Goal: Task Accomplishment & Management: Use online tool/utility

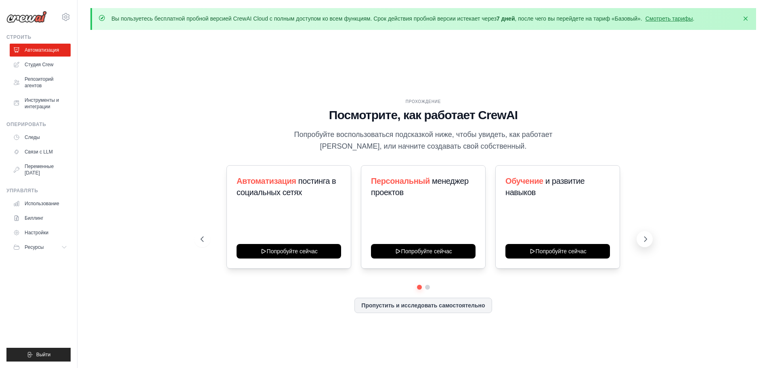
click at [650, 238] on button at bounding box center [644, 239] width 16 height 16
click at [204, 233] on button at bounding box center [202, 239] width 16 height 16
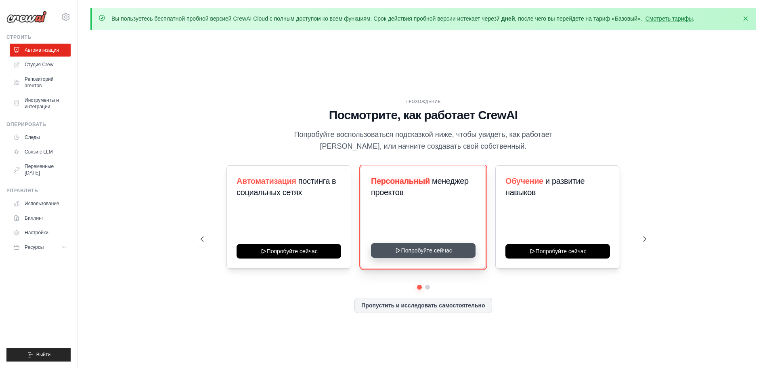
click at [404, 247] on button "Попробуйте сейчас" at bounding box center [423, 250] width 105 height 15
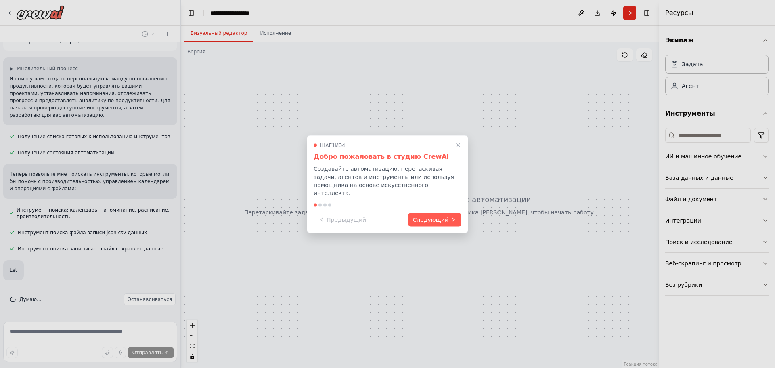
scroll to position [55, 0]
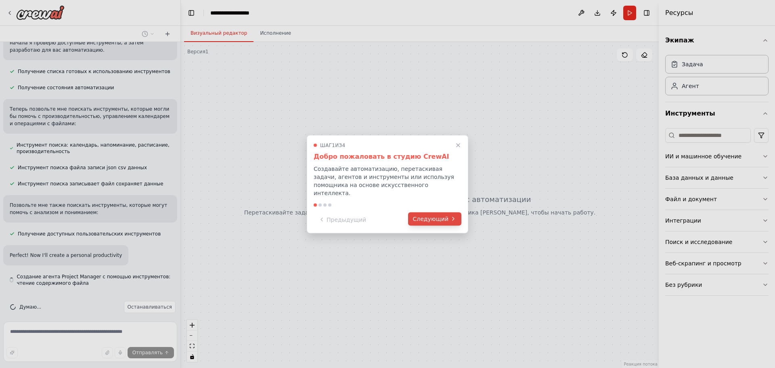
click at [430, 215] on font "Следующий" at bounding box center [431, 218] width 36 height 6
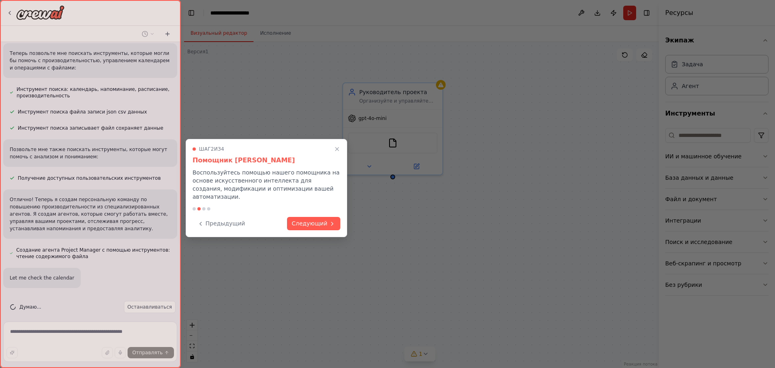
scroll to position [184, 0]
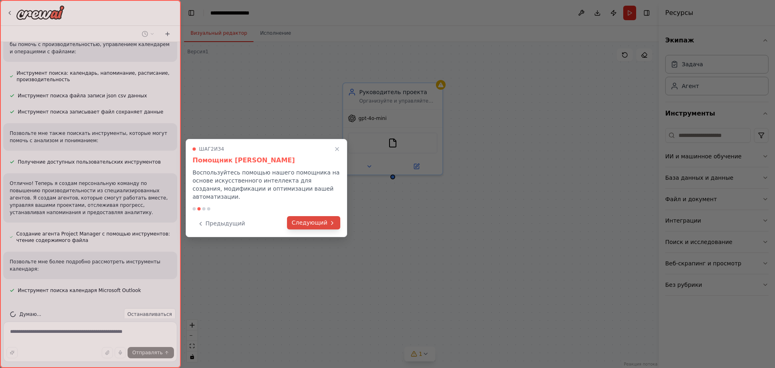
click at [313, 216] on button "Следующий" at bounding box center [313, 222] width 53 height 13
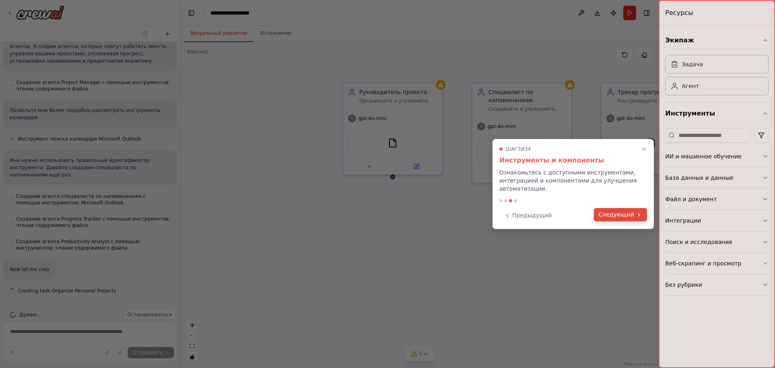
scroll to position [335, 0]
click at [634, 217] on button "Следующий" at bounding box center [620, 214] width 53 height 13
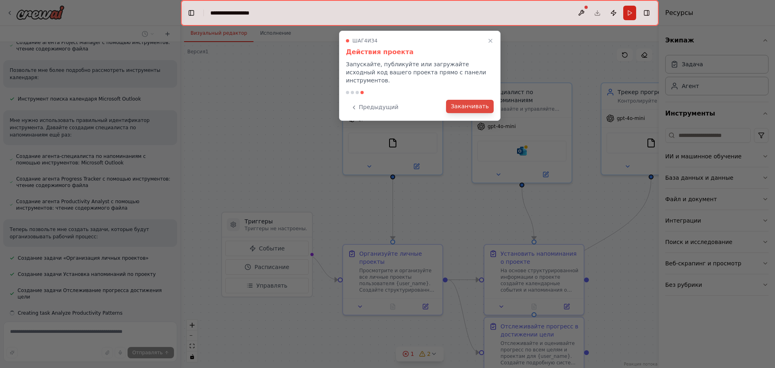
scroll to position [391, 0]
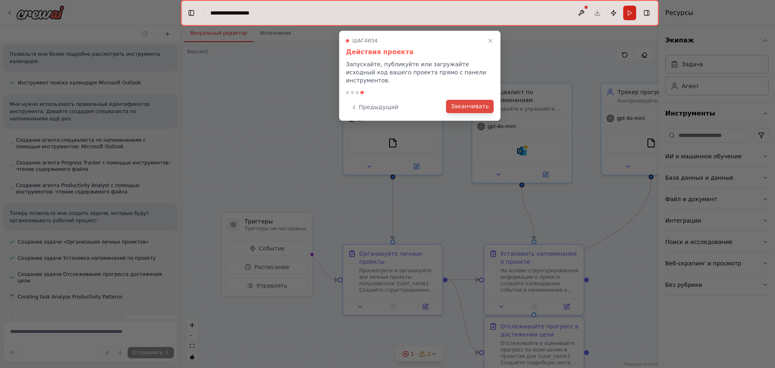
click at [464, 103] on font "Заканчивать" at bounding box center [470, 106] width 38 height 6
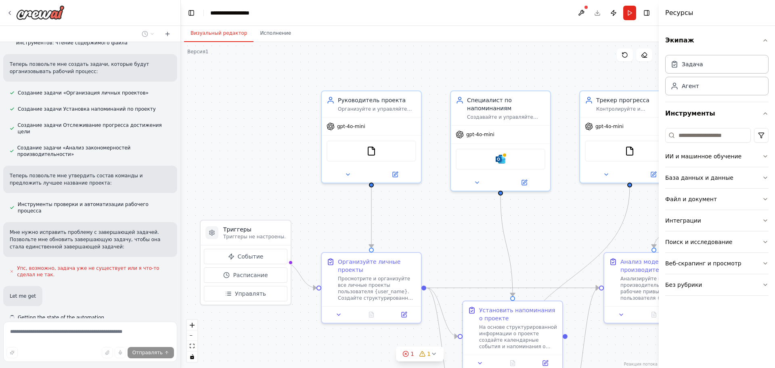
scroll to position [554, 0]
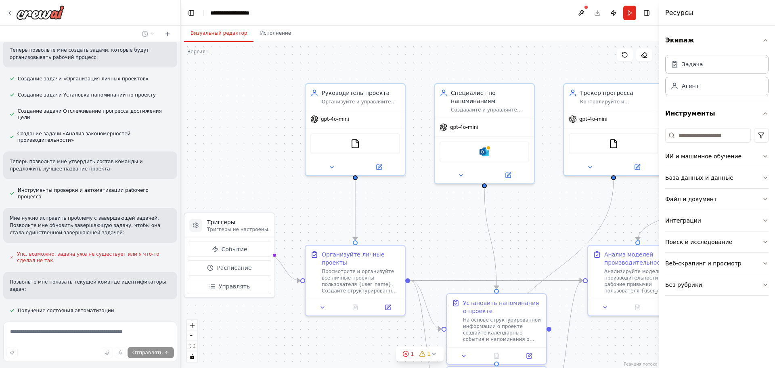
drag, startPoint x: 280, startPoint y: 134, endPoint x: 205, endPoint y: 105, distance: 81.4
click at [205, 105] on div ".deletable-edge-delete-btn { width: 20px; height: 20px; border: 0px solid #ffff…" at bounding box center [420, 205] width 478 height 326
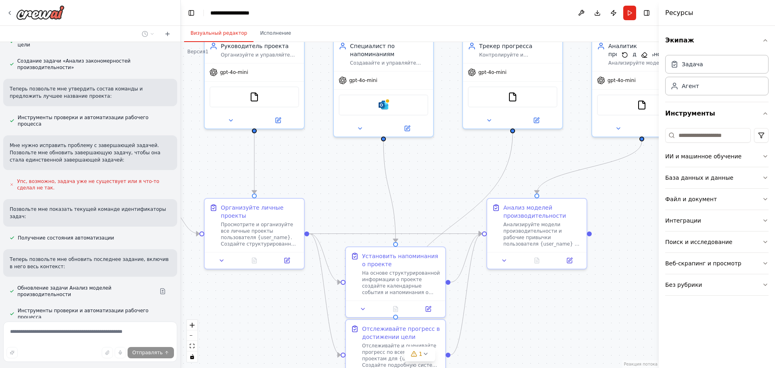
scroll to position [646, 0]
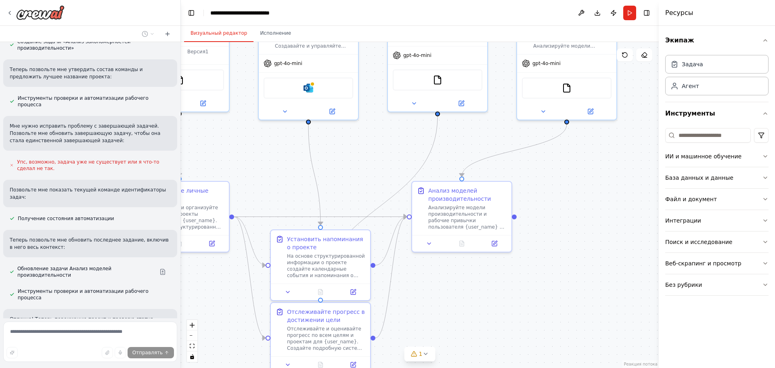
drag, startPoint x: 407, startPoint y: 232, endPoint x: 270, endPoint y: 200, distance: 141.3
click at [270, 200] on div ".deletable-edge-delete-btn { width: 20px; height: 20px; border: 0px solid #ffff…" at bounding box center [420, 205] width 478 height 326
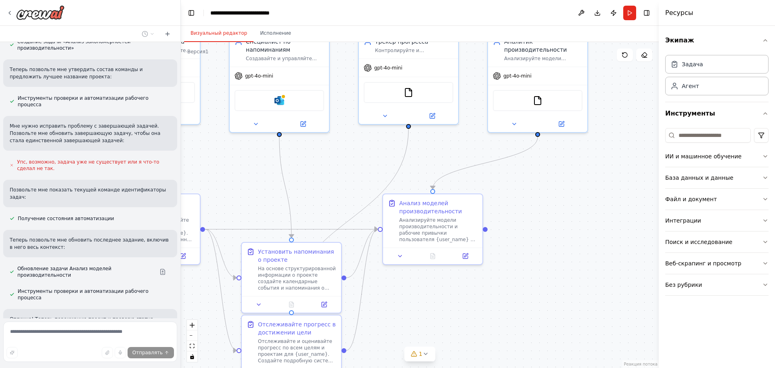
drag, startPoint x: 387, startPoint y: 163, endPoint x: 360, endPoint y: 174, distance: 30.0
click at [360, 174] on div ".deletable-edge-delete-btn { width: 20px; height: 20px; border: 0px solid #ffff…" at bounding box center [420, 205] width 478 height 326
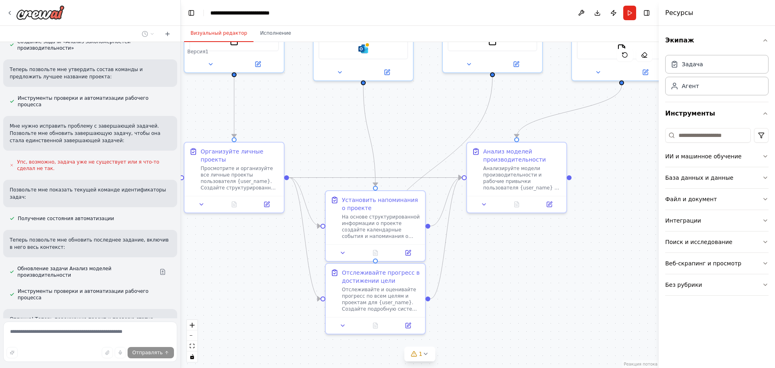
drag, startPoint x: 260, startPoint y: 204, endPoint x: 343, endPoint y: 153, distance: 97.4
click at [343, 153] on div ".deletable-edge-delete-btn { width: 20px; height: 20px; border: 0px solid #ffff…" at bounding box center [420, 205] width 478 height 326
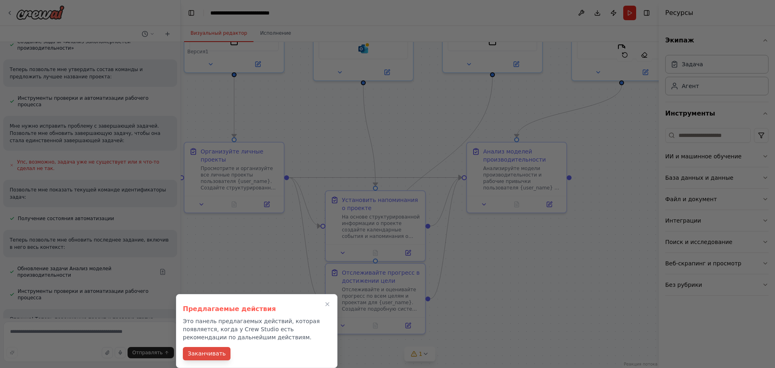
click at [210, 352] on font "Заканчивать" at bounding box center [207, 353] width 38 height 6
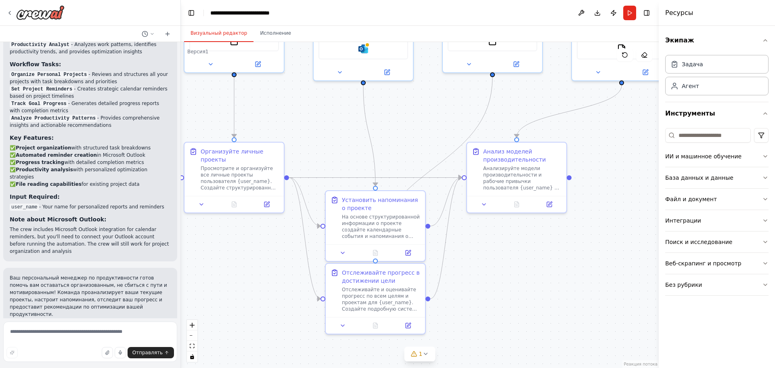
scroll to position [1118, 0]
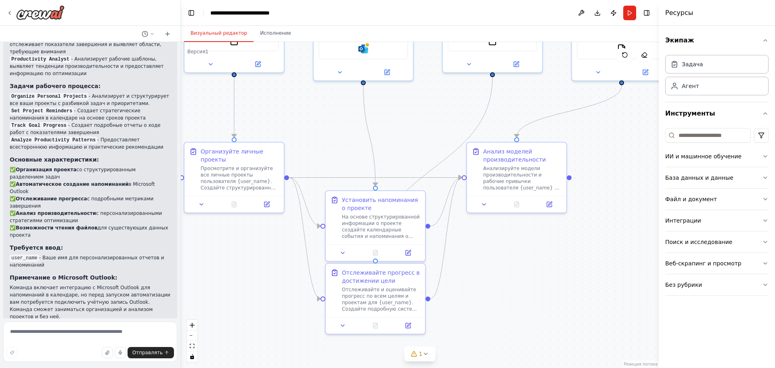
click at [179, 285] on div at bounding box center [179, 184] width 3 height 368
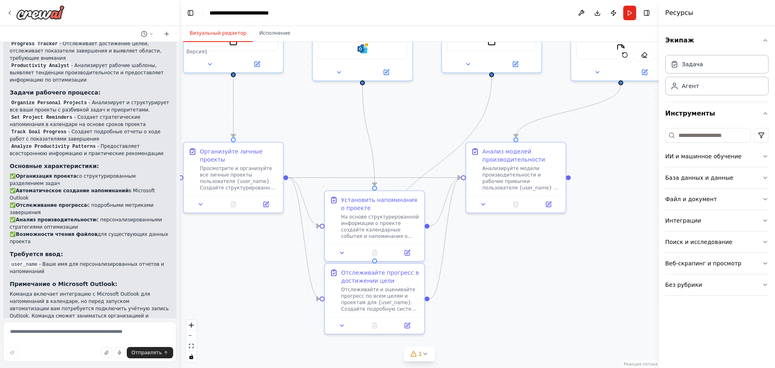
drag, startPoint x: 178, startPoint y: 287, endPoint x: 180, endPoint y: 292, distance: 6.1
click at [180, 292] on div "Создайте команду, которая поможет вам организовать ваши личные проекты, установ…" at bounding box center [387, 184] width 775 height 368
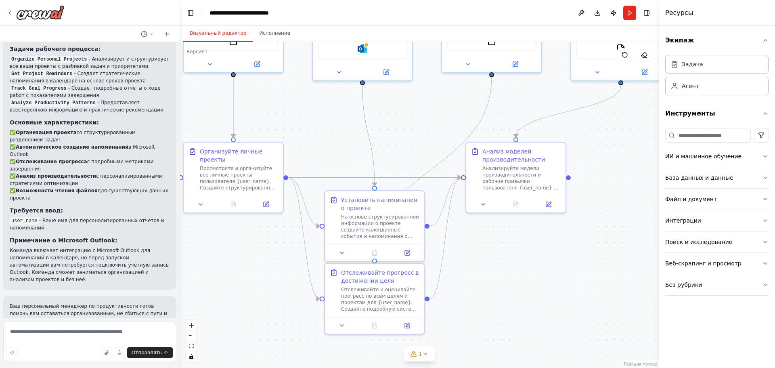
scroll to position [1169, 0]
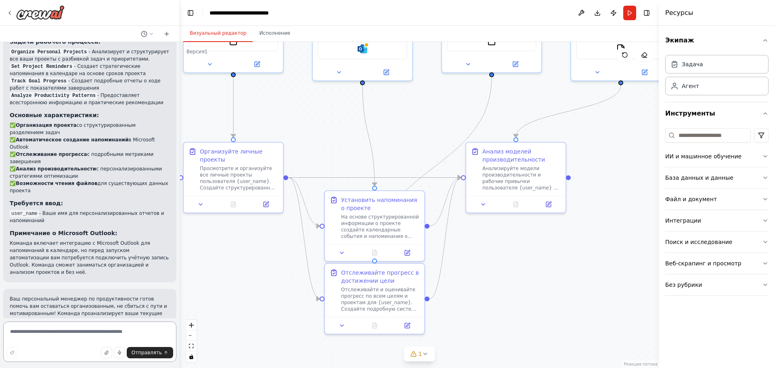
click at [65, 332] on textarea at bounding box center [89, 341] width 173 height 40
type textarea "*"
click at [125, 328] on textarea "**********" at bounding box center [89, 338] width 173 height 45
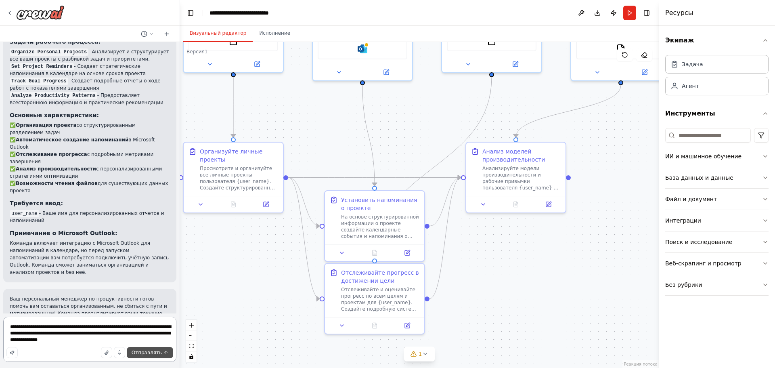
type textarea "**********"
click at [155, 354] on font "Отправлять" at bounding box center [147, 352] width 30 height 6
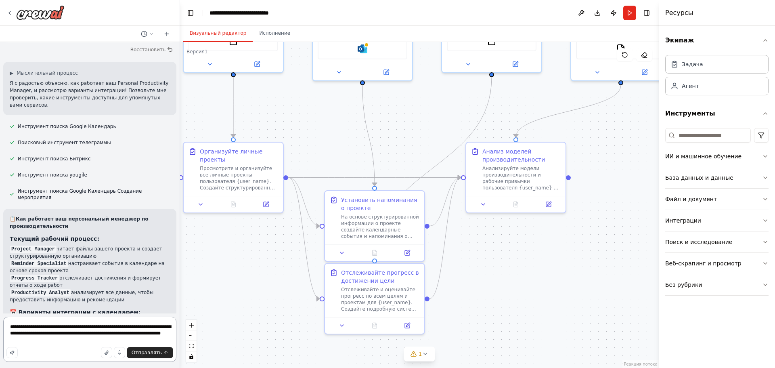
scroll to position [1711, 0]
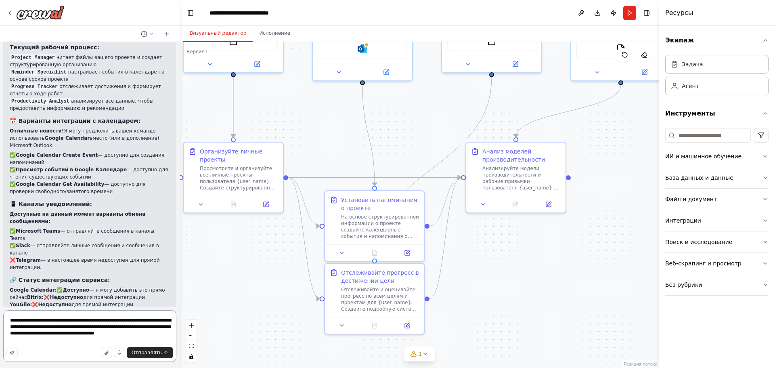
type textarea "**********"
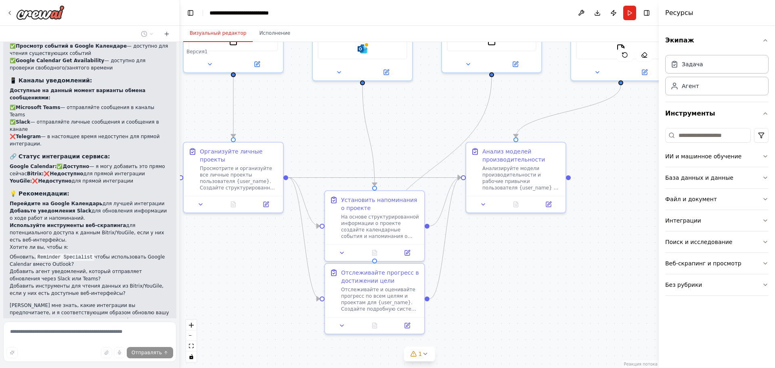
scroll to position [1875, 0]
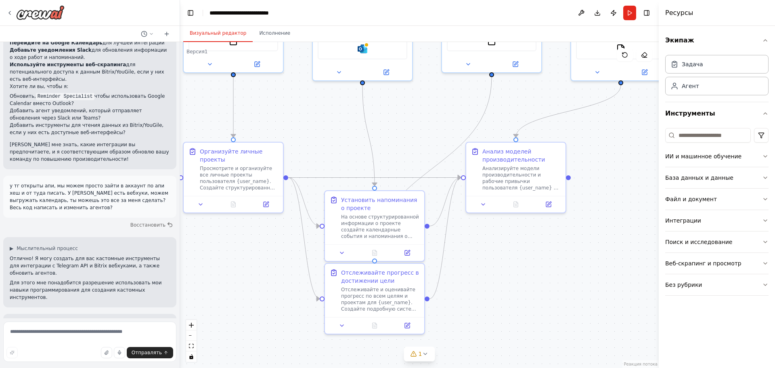
scroll to position [2003, 0]
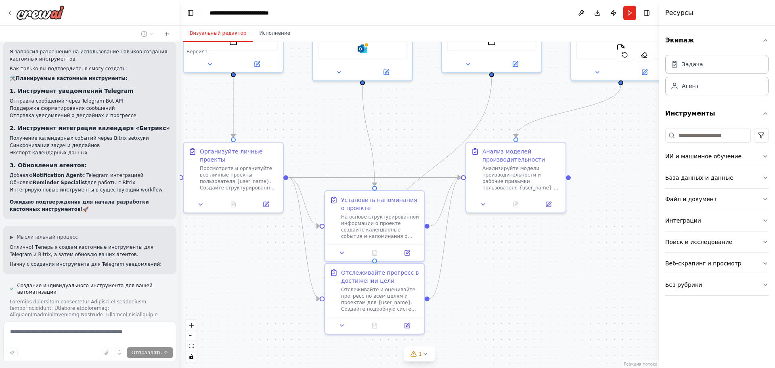
scroll to position [2309, 0]
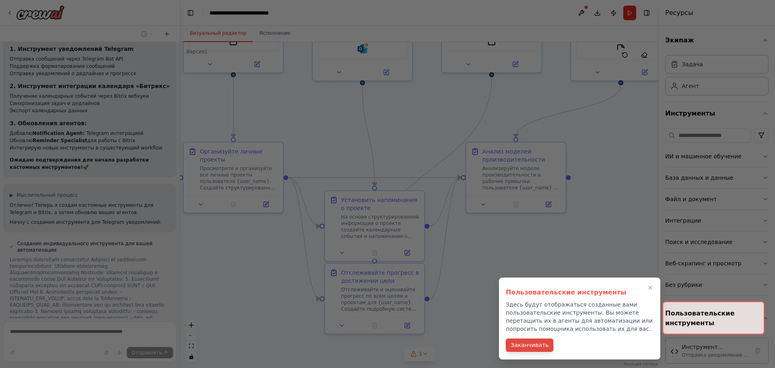
click at [532, 343] on font "Заканчивать" at bounding box center [529, 344] width 38 height 6
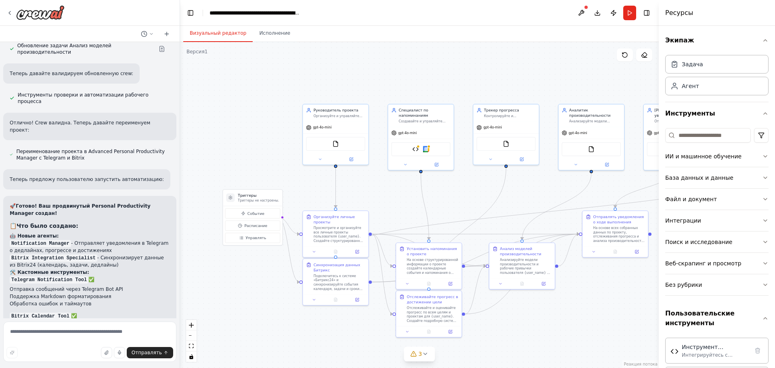
scroll to position [3402, 0]
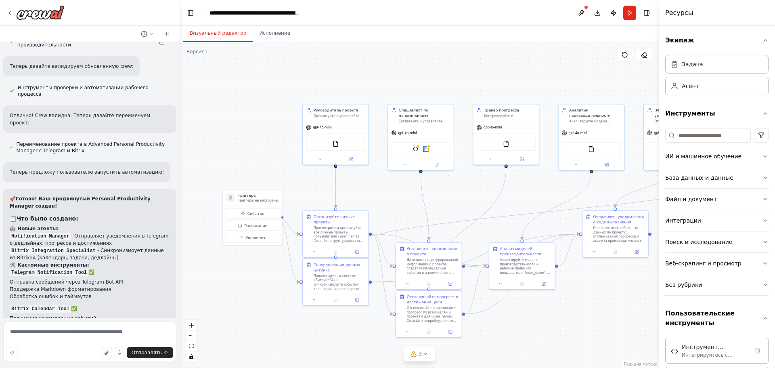
drag, startPoint x: 540, startPoint y: 198, endPoint x: 393, endPoint y: 190, distance: 147.1
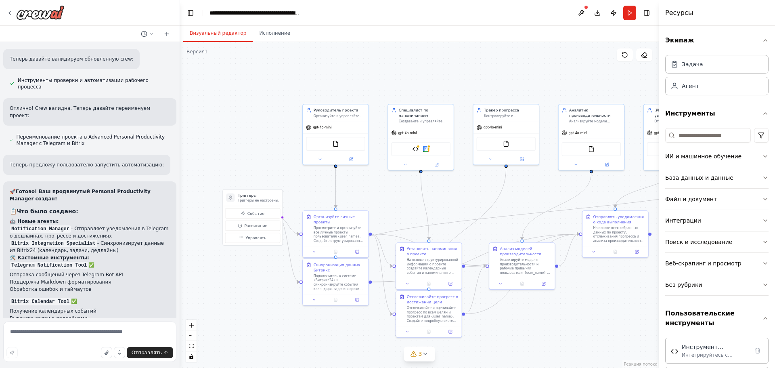
drag, startPoint x: 393, startPoint y: 190, endPoint x: 539, endPoint y: 204, distance: 145.9
click at [539, 204] on div ".deletable-edge-delete-btn { width: 20px; height: 20px; border: 0px solid #ffff…" at bounding box center [419, 205] width 479 height 326
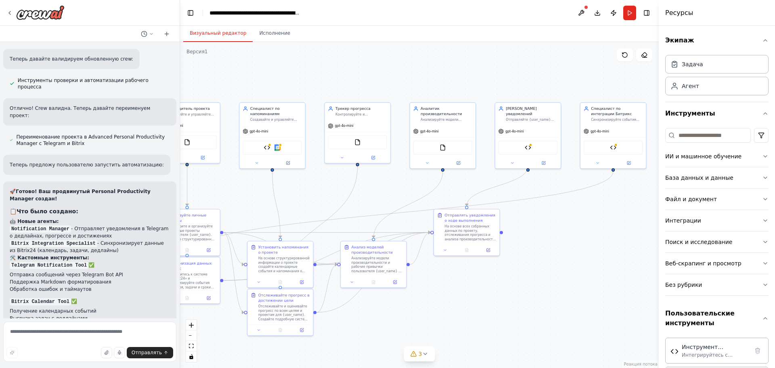
scroll to position [3425, 0]
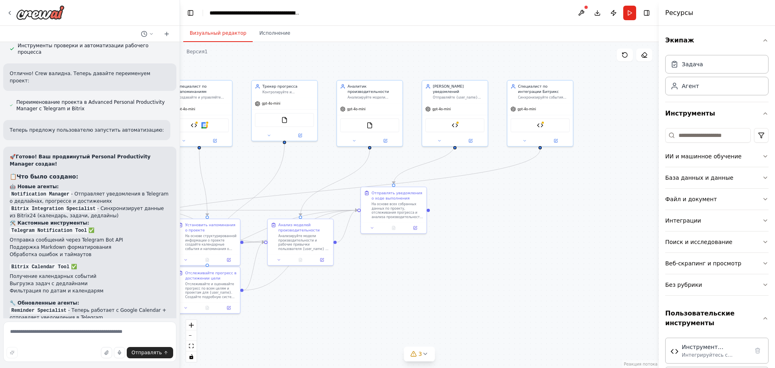
drag, startPoint x: 538, startPoint y: 199, endPoint x: 317, endPoint y: 175, distance: 222.8
click at [317, 175] on div ".deletable-edge-delete-btn { width: 20px; height: 20px; border: 0px solid #ffff…" at bounding box center [419, 205] width 479 height 326
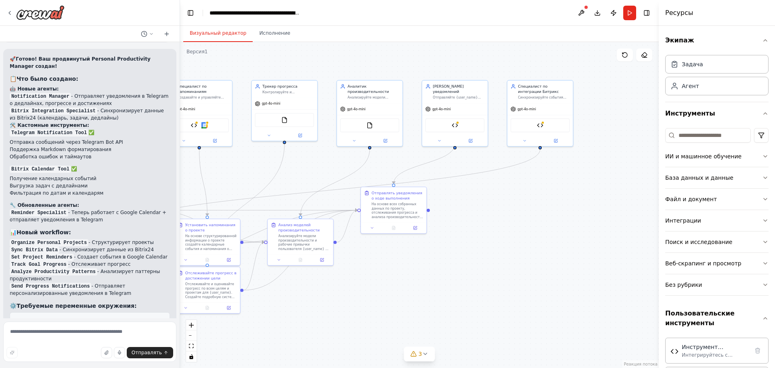
scroll to position [3549, 0]
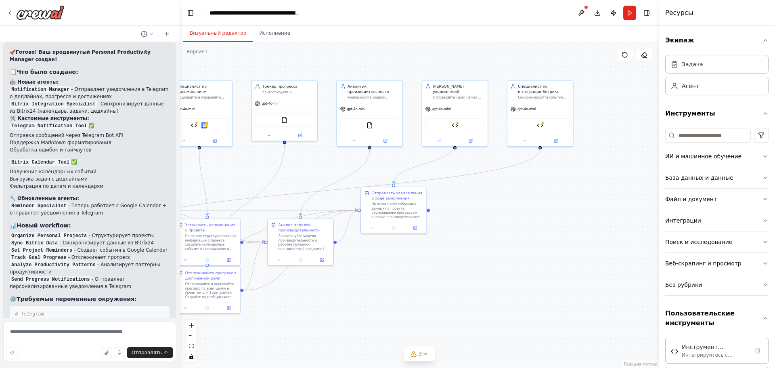
drag, startPoint x: 89, startPoint y: 301, endPoint x: 77, endPoint y: 261, distance: 42.4
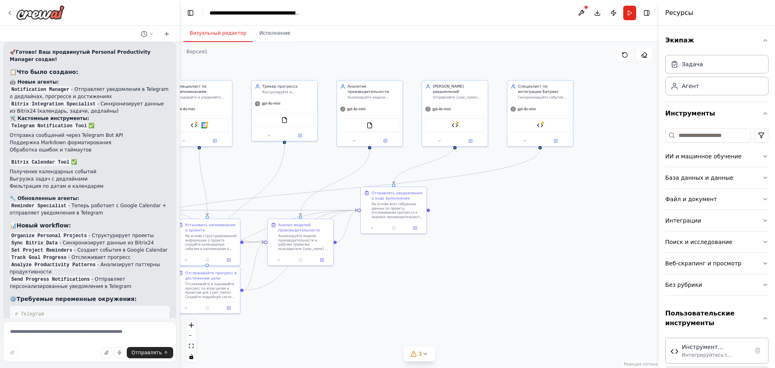
scroll to position [3483, 0]
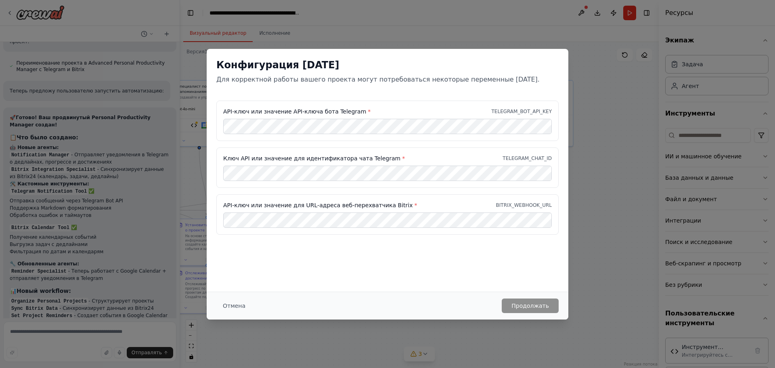
click at [274, 249] on div "Конфигурация среды Для корректной работы вашего проекта могут потребоваться нек…" at bounding box center [388, 170] width 362 height 243
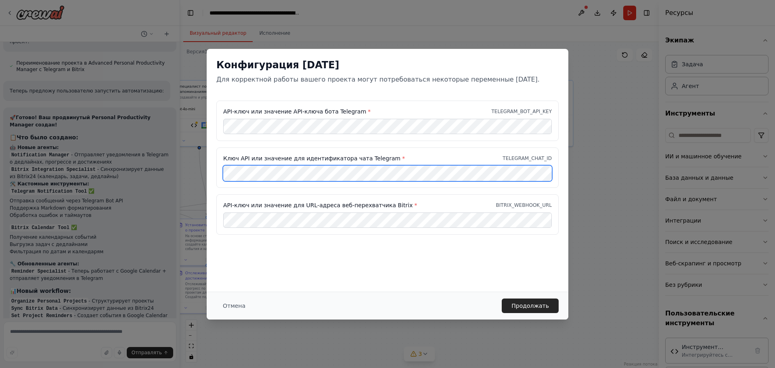
click at [155, 169] on div "Конфигурация среды Для корректной работы вашего проекта могут потребоваться нек…" at bounding box center [387, 184] width 775 height 368
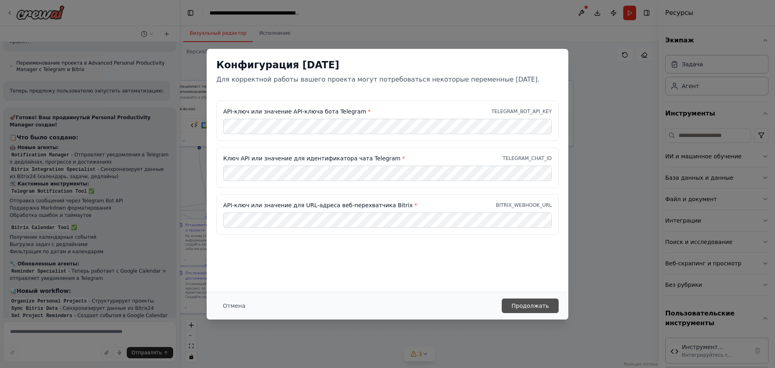
click at [533, 307] on font "Продолжать" at bounding box center [530, 305] width 38 height 6
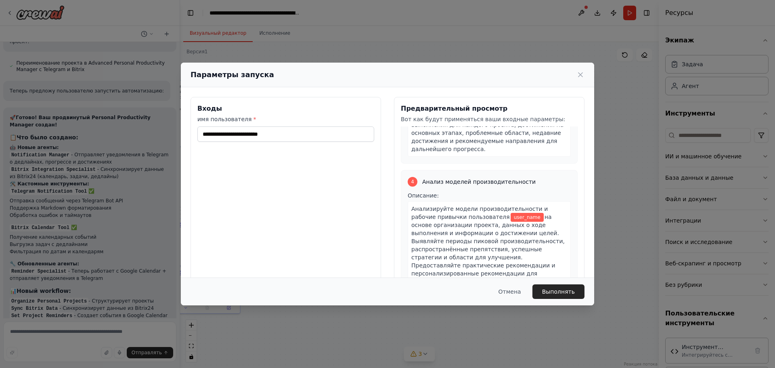
scroll to position [525, 0]
click at [242, 133] on input "имя пользователя *" at bounding box center [285, 133] width 177 height 15
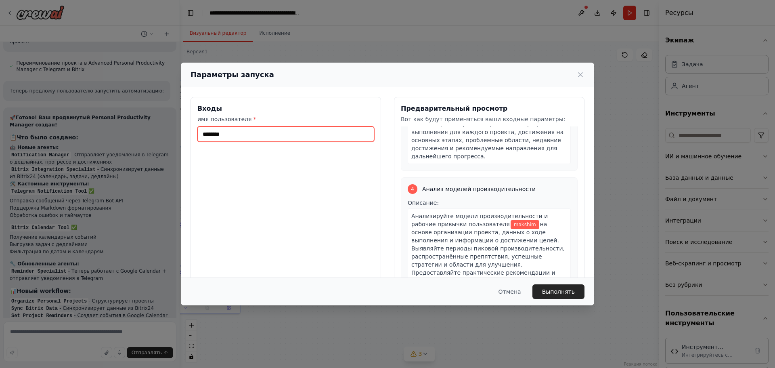
scroll to position [517, 0]
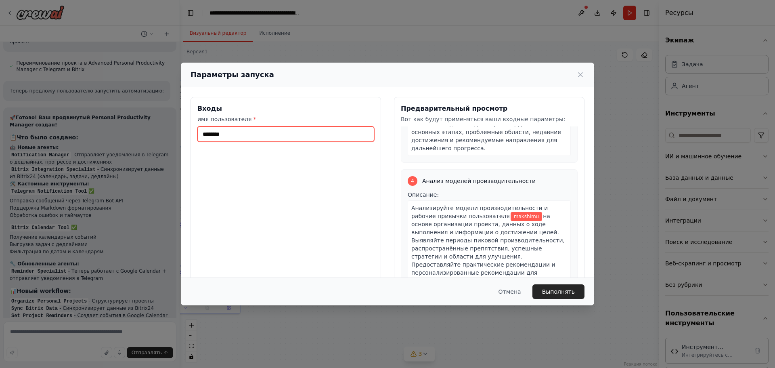
type input "********"
click at [558, 301] on div "Отмена Выполнять" at bounding box center [387, 291] width 413 height 28
click at [558, 291] on font "Выполнять" at bounding box center [558, 291] width 33 height 6
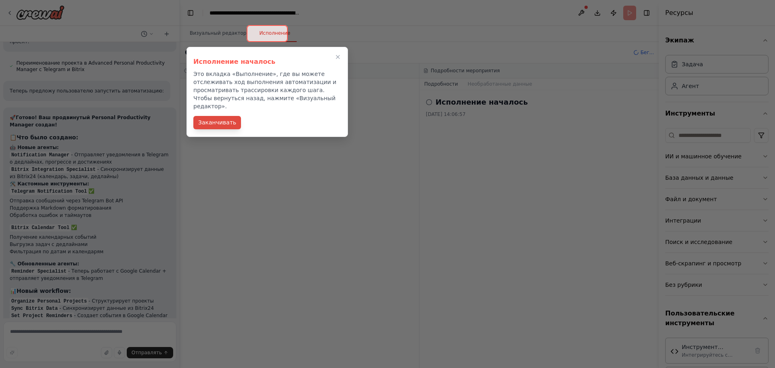
click at [211, 119] on font "Заканчивать" at bounding box center [217, 122] width 38 height 6
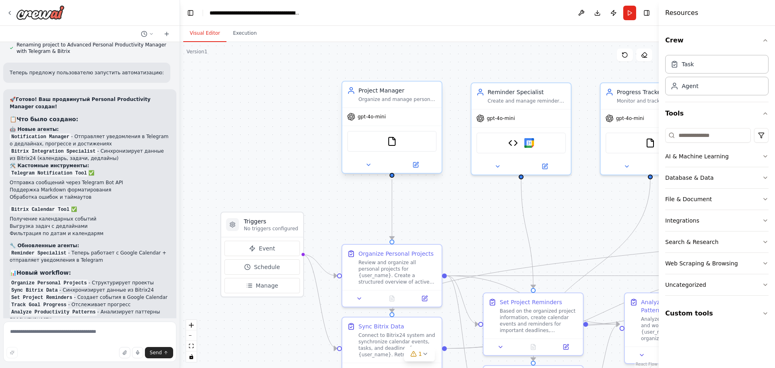
scroll to position [3247, 0]
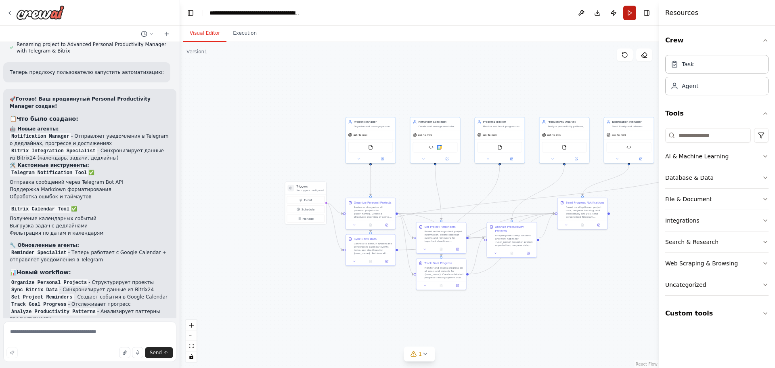
click at [626, 7] on button "Run" at bounding box center [629, 13] width 13 height 15
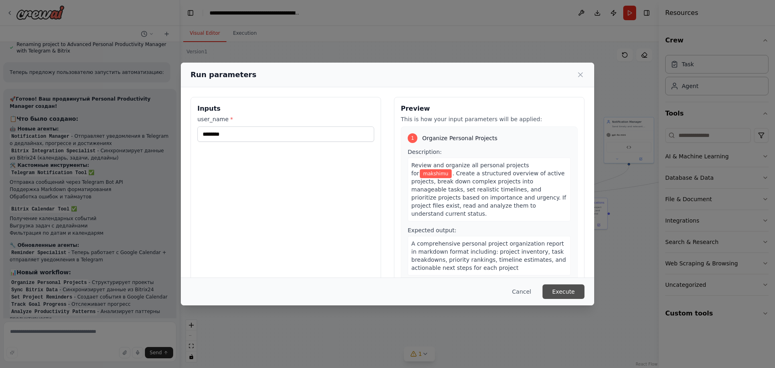
click at [561, 296] on button "Execute" at bounding box center [563, 291] width 42 height 15
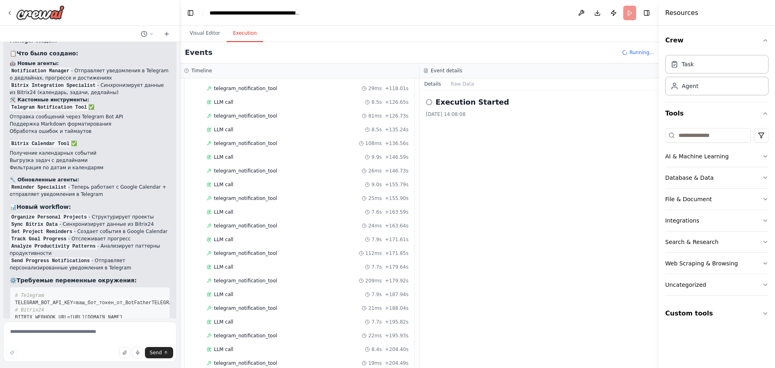
scroll to position [2574, 0]
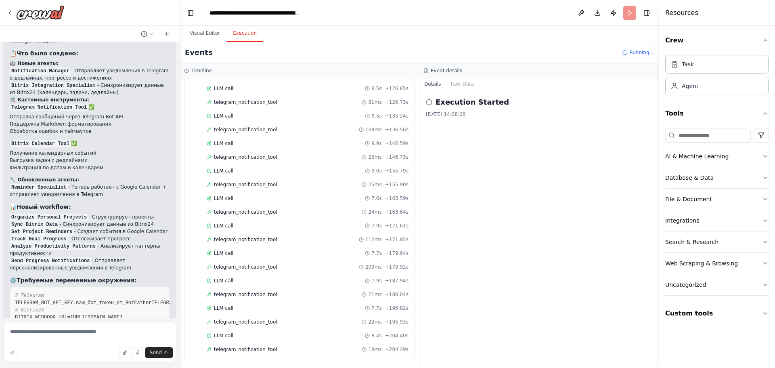
click at [256, 50] on div "Events Running..." at bounding box center [419, 52] width 479 height 21
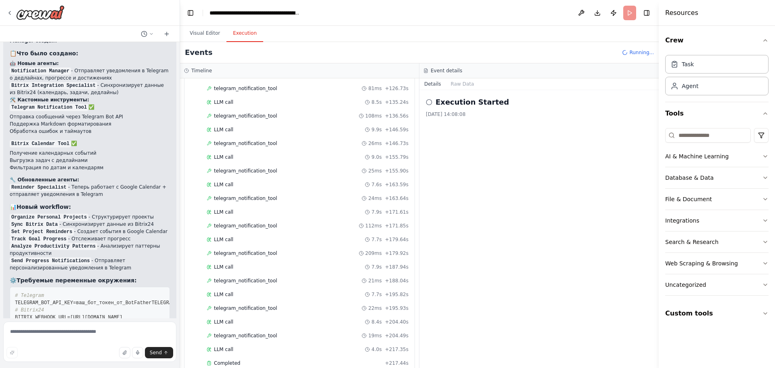
scroll to position [2602, 0]
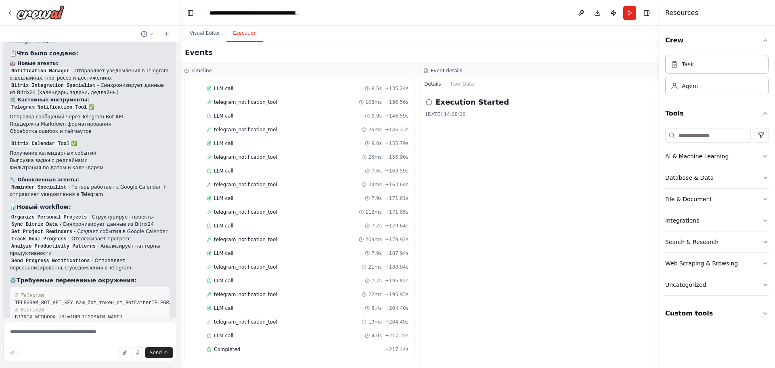
click at [170, 199] on div "Create a crew that helps organize your personal projects, sets reminders for im…" at bounding box center [90, 180] width 180 height 276
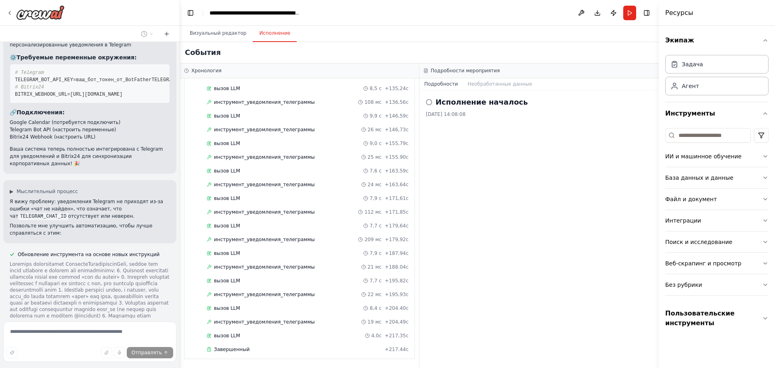
scroll to position [3620, 0]
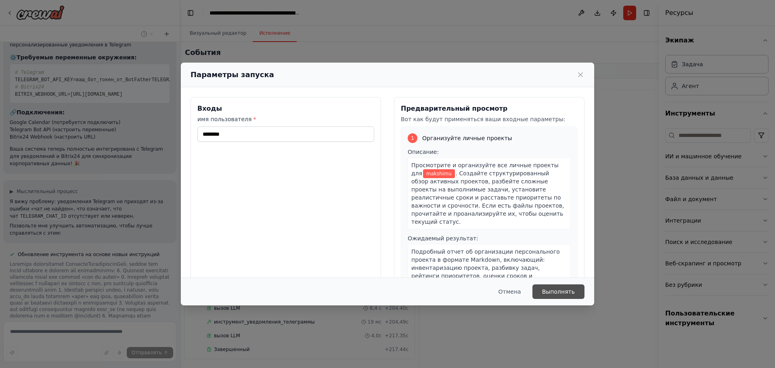
click at [572, 295] on font "Выполнять" at bounding box center [558, 291] width 33 height 6
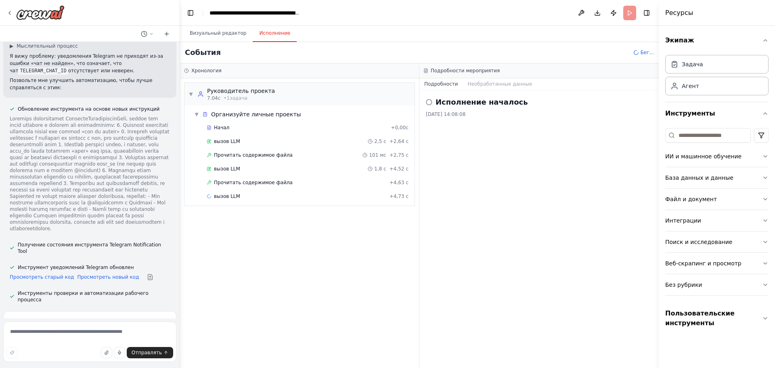
scroll to position [3707, 0]
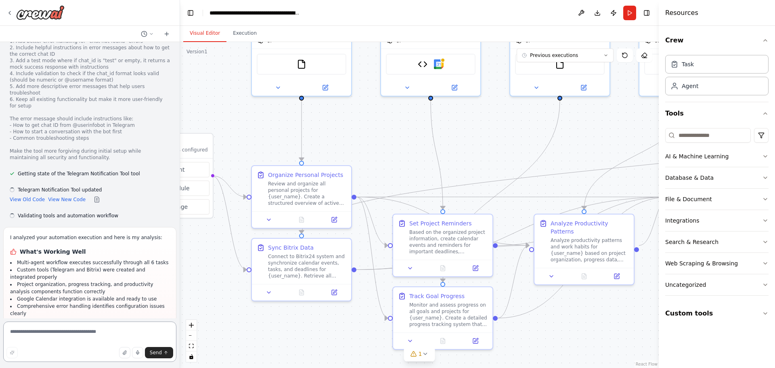
scroll to position [3771, 0]
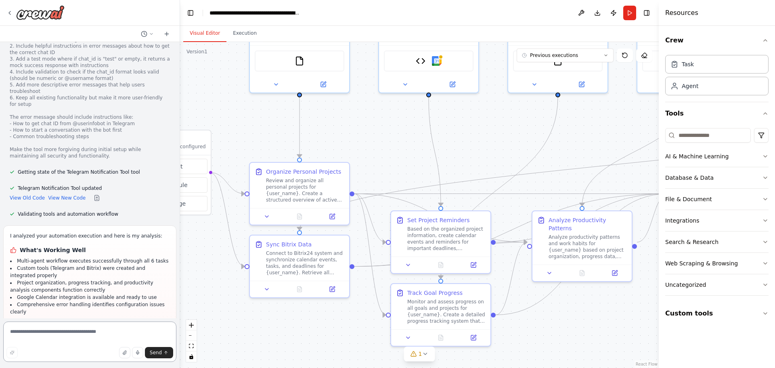
drag, startPoint x: 278, startPoint y: 155, endPoint x: 185, endPoint y: 73, distance: 123.5
click at [185, 73] on div ".deletable-edge-delete-btn { width: 20px; height: 20px; border: 0px solid #ffff…" at bounding box center [419, 205] width 479 height 326
click at [61, 336] on textarea at bounding box center [89, 341] width 173 height 40
click at [66, 331] on textarea at bounding box center [89, 341] width 173 height 40
type textarea "*"
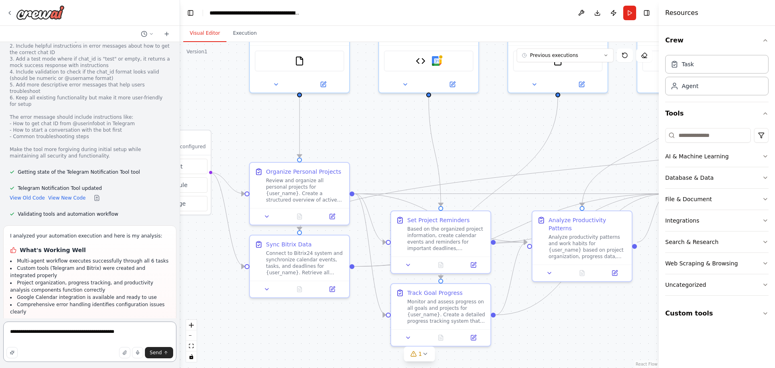
paste textarea "**********"
type textarea "**********"
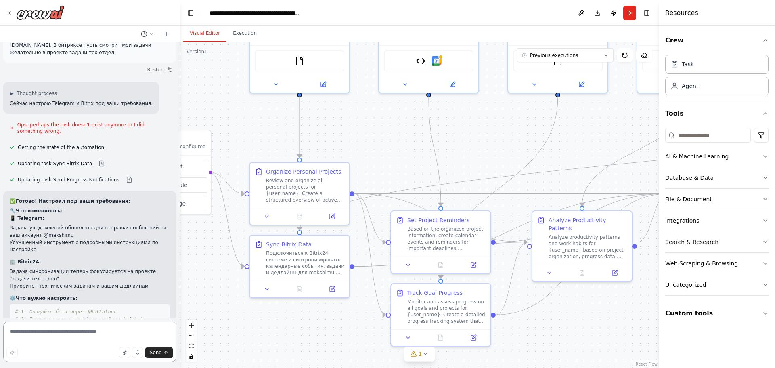
scroll to position [4175, 0]
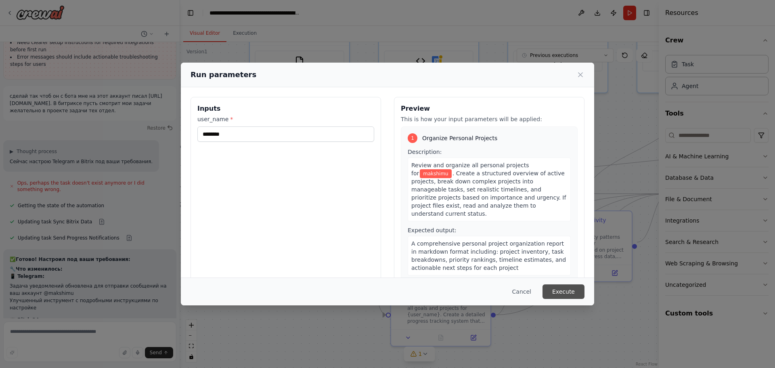
click at [560, 287] on button "Execute" at bounding box center [563, 291] width 42 height 15
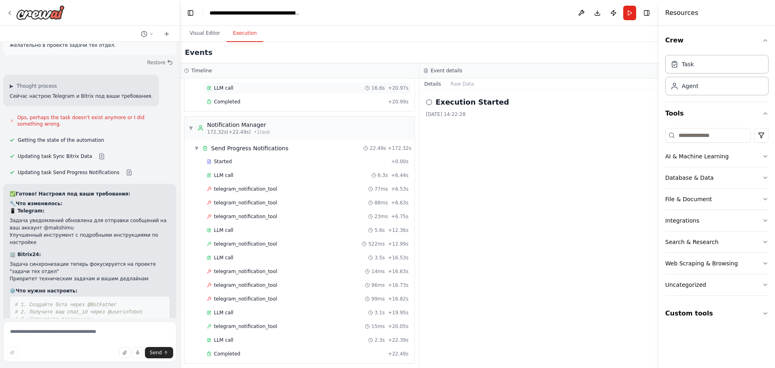
scroll to position [791, 0]
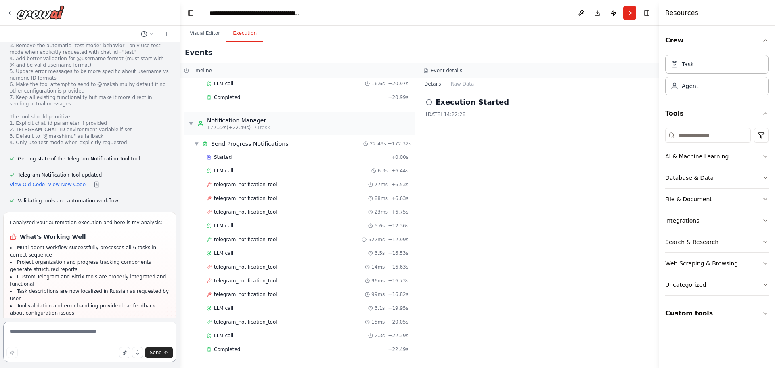
scroll to position [4676, 0]
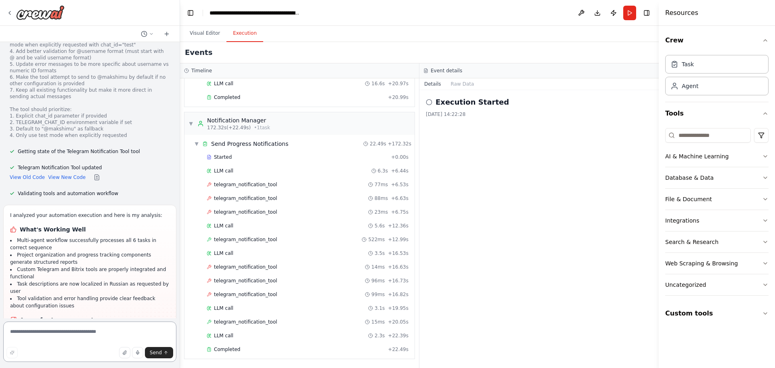
click at [57, 340] on textarea at bounding box center [89, 341] width 173 height 40
type textarea "**********"
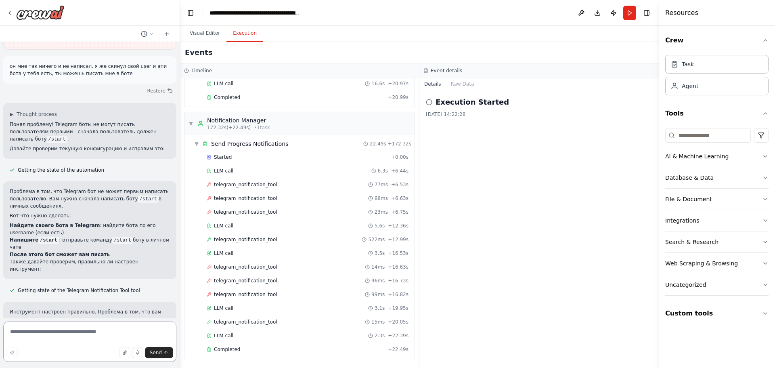
scroll to position [5045, 0]
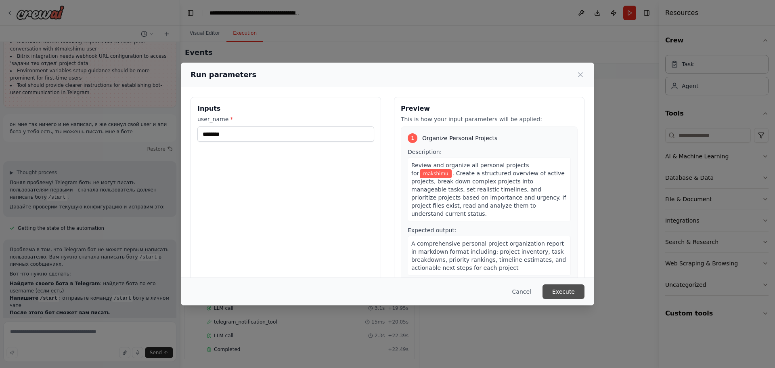
click at [563, 294] on button "Execute" at bounding box center [563, 291] width 42 height 15
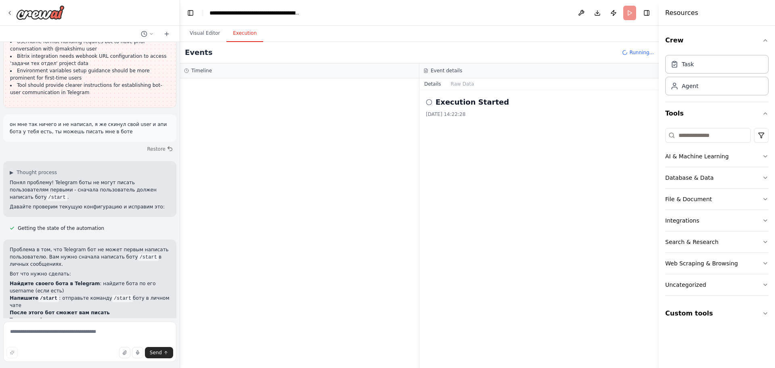
scroll to position [5045, 0]
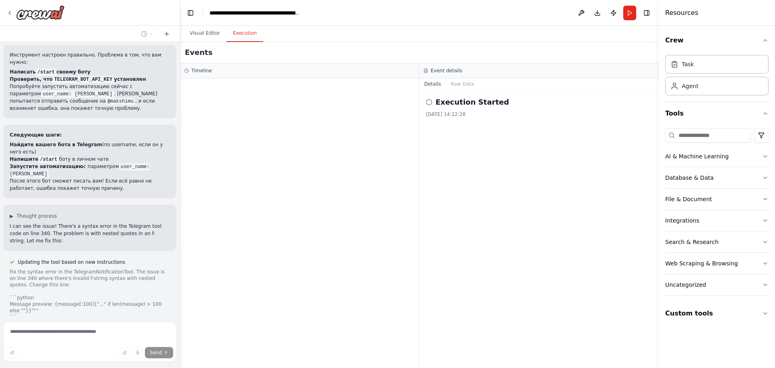
scroll to position [5313, 0]
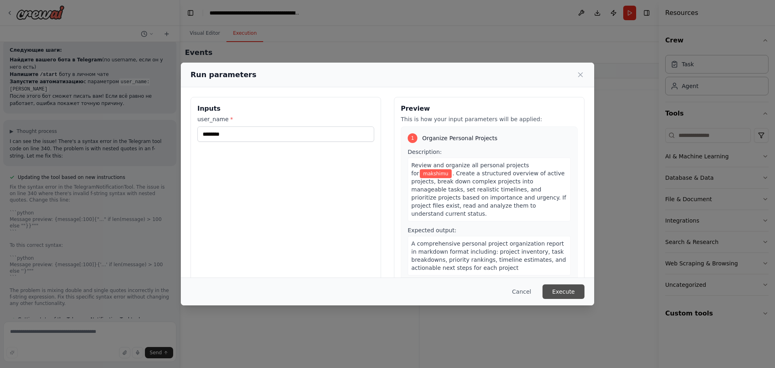
click at [571, 288] on button "Execute" at bounding box center [563, 291] width 42 height 15
